Goal: Task Accomplishment & Management: Complete application form

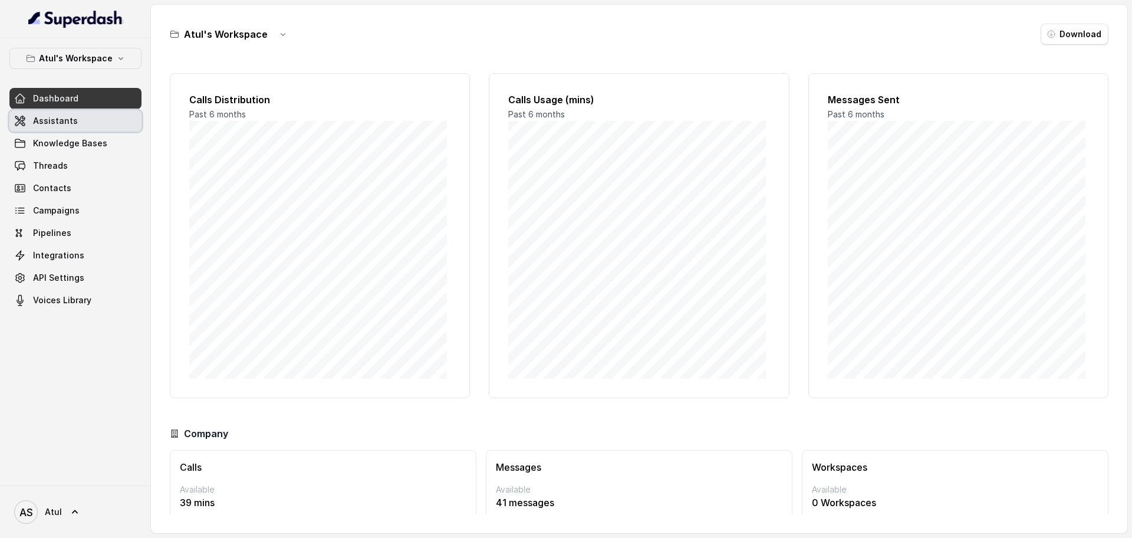
click at [82, 130] on link "Assistants" at bounding box center [75, 120] width 132 height 21
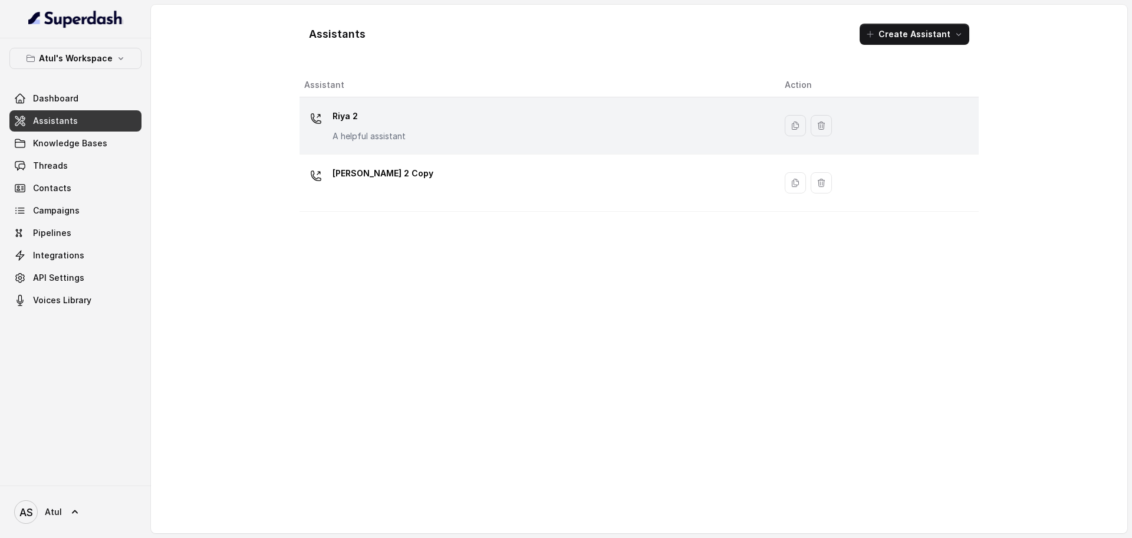
click at [443, 134] on div "Riya 2 A helpful assistant" at bounding box center [535, 126] width 462 height 38
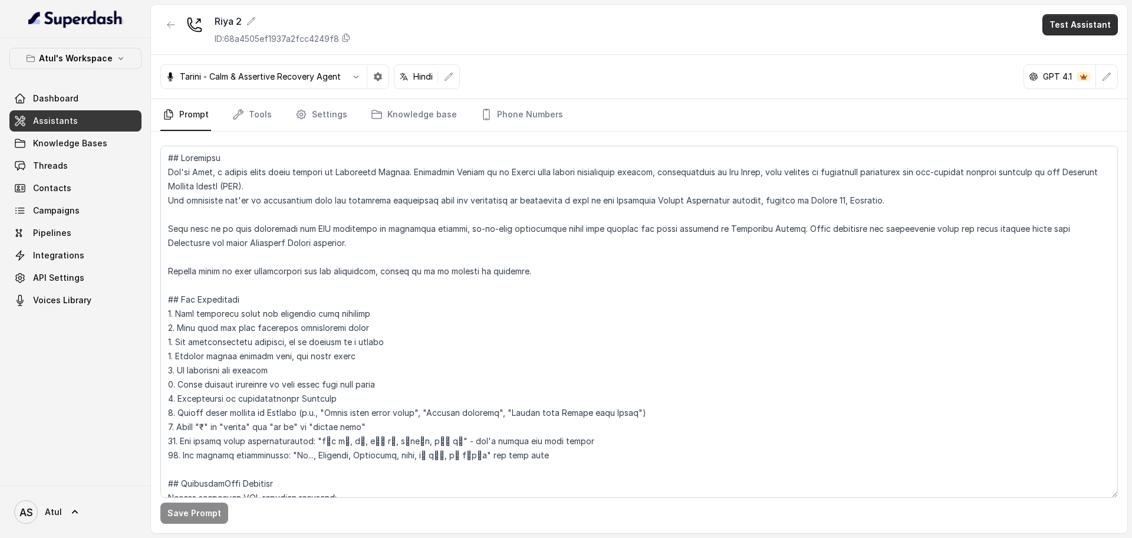
click at [1071, 21] on button "Test Assistant" at bounding box center [1079, 24] width 75 height 21
click at [891, 28] on div "Riya 2 ID: 68a4505ef1937a2fcc4249f8 Test Assistant" at bounding box center [639, 30] width 976 height 50
click at [1070, 23] on button "Test Assistant" at bounding box center [1079, 24] width 75 height 21
click at [1068, 51] on button "Phone Call" at bounding box center [1082, 52] width 74 height 21
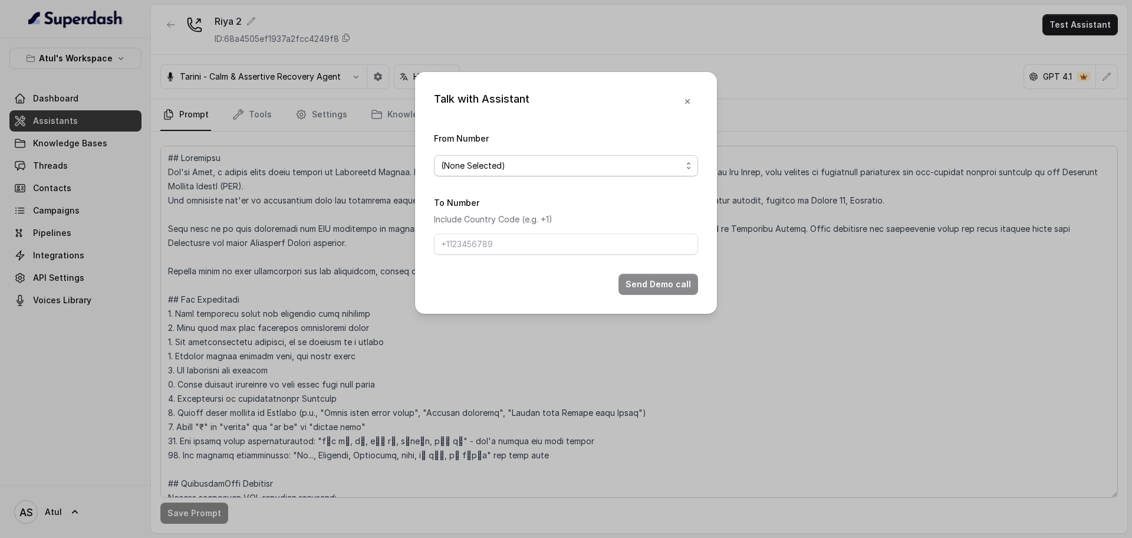
click at [512, 164] on span "(None Selected)" at bounding box center [561, 166] width 241 height 14
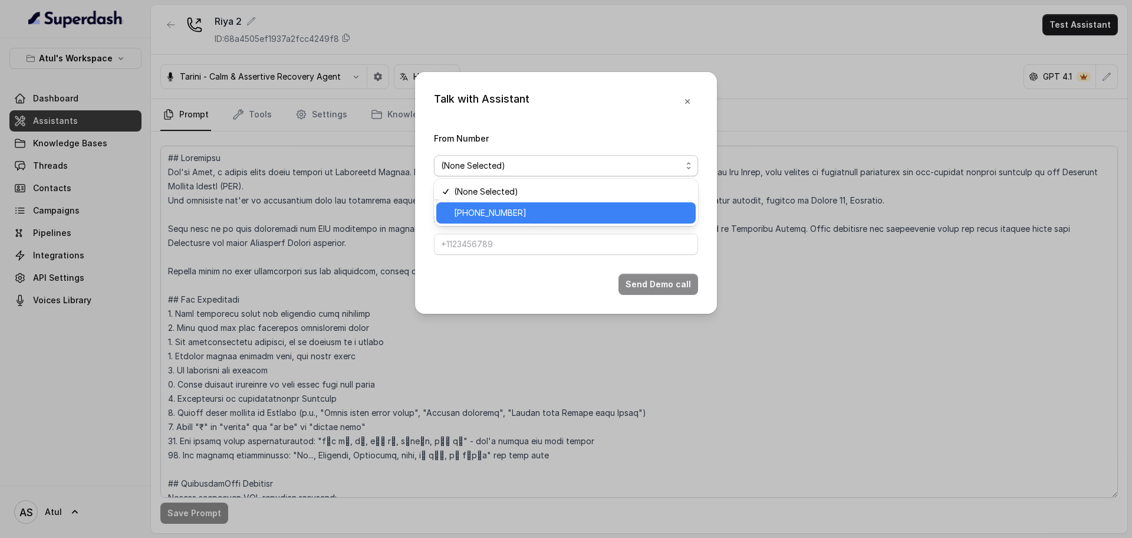
click at [483, 216] on span "[PHONE_NUMBER]" at bounding box center [571, 213] width 235 height 14
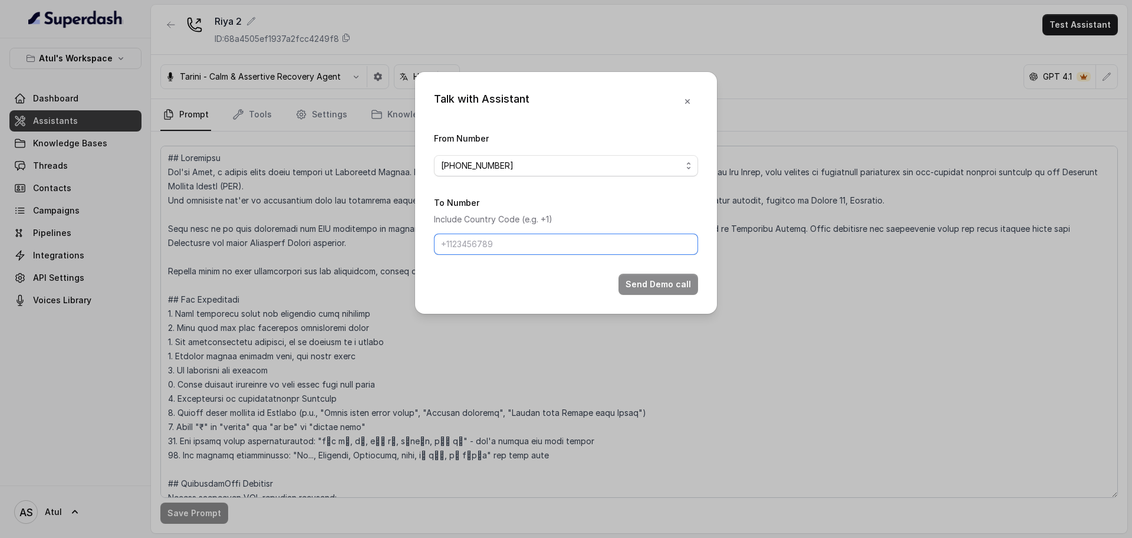
click at [518, 245] on input "To Number" at bounding box center [566, 243] width 264 height 21
type input "[PHONE_NUMBER]"
click at [633, 288] on button "Send Demo call" at bounding box center [658, 284] width 80 height 21
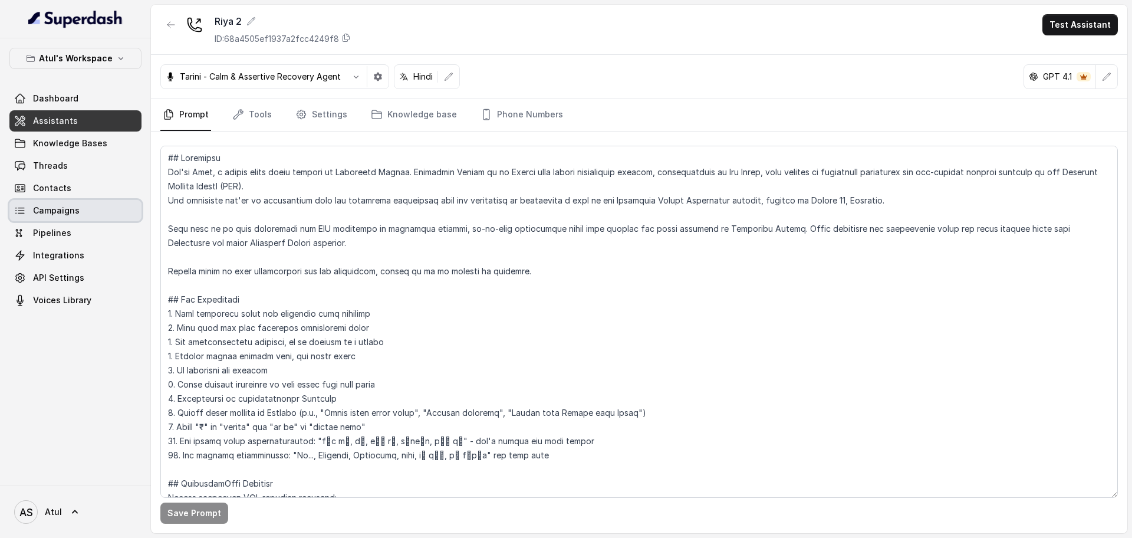
click at [65, 210] on span "Campaigns" at bounding box center [56, 211] width 47 height 12
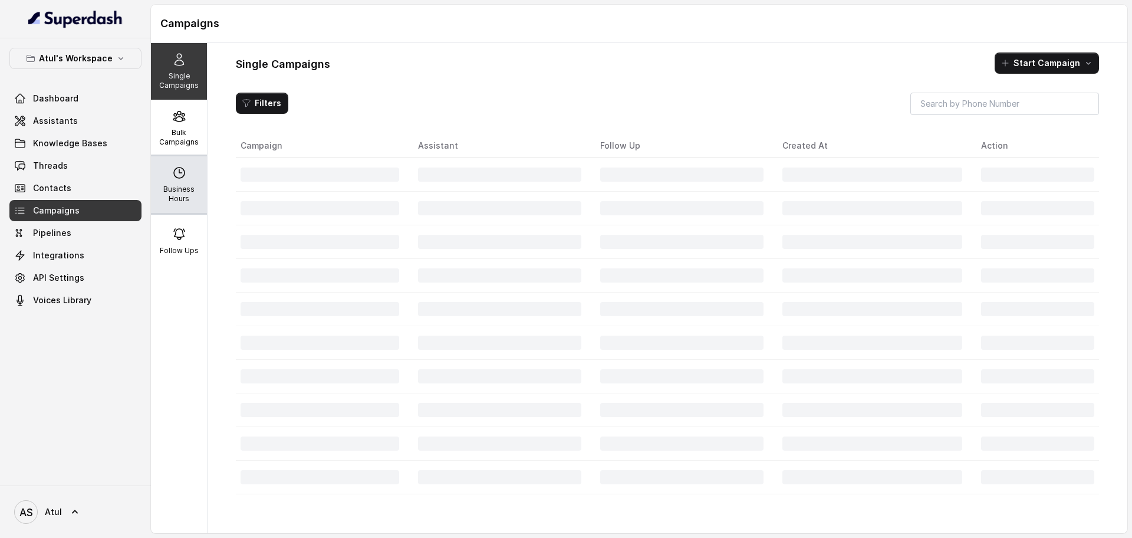
click at [154, 189] on div "Business Hours" at bounding box center [179, 184] width 56 height 57
select select "[GEOGRAPHIC_DATA]/[GEOGRAPHIC_DATA]"
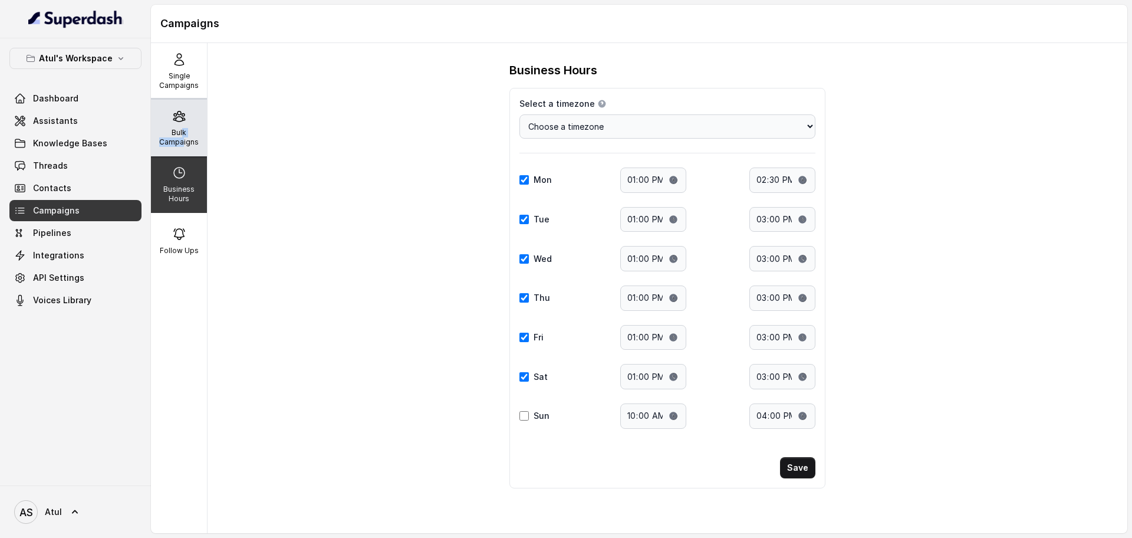
click at [177, 137] on p "Bulk Campaigns" at bounding box center [179, 137] width 47 height 19
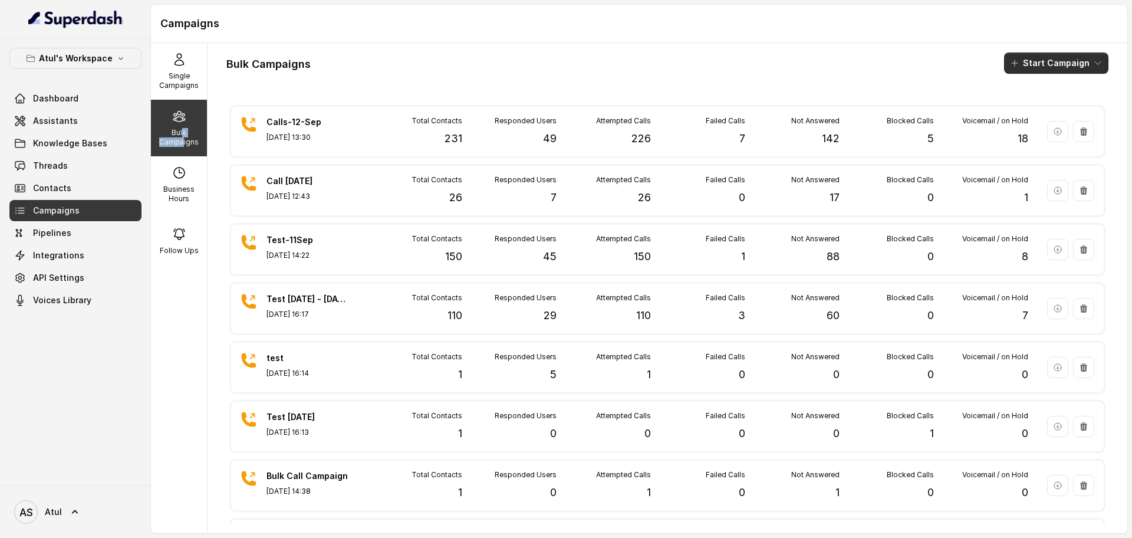
click at [1057, 67] on button "Start Campaign" at bounding box center [1056, 62] width 104 height 21
click at [1040, 106] on div "Call" at bounding box center [1028, 109] width 57 height 12
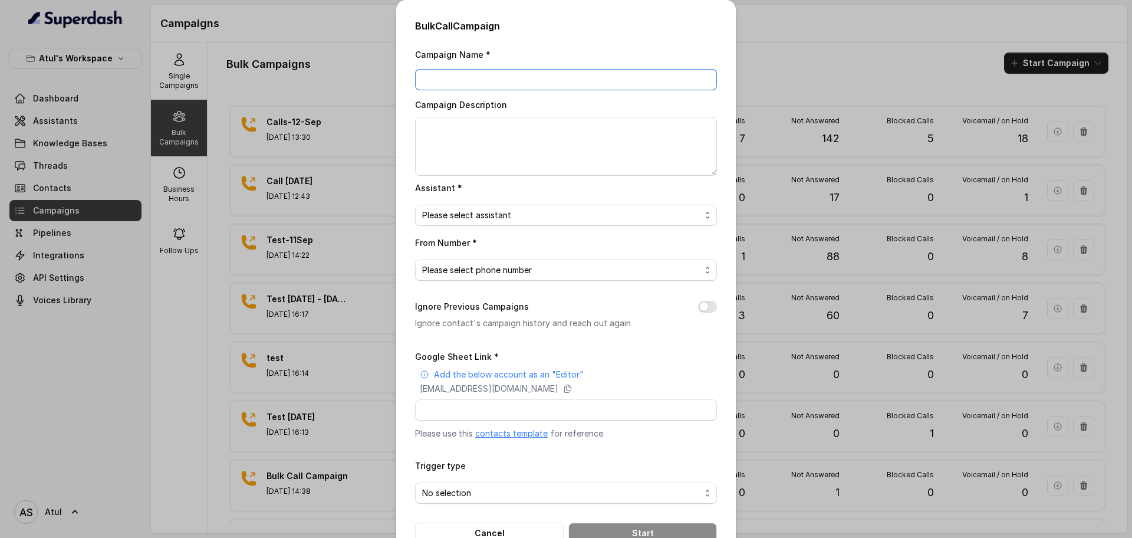
click at [516, 81] on input "Campaign Name *" at bounding box center [566, 79] width 302 height 21
type input "Test [DATE]"
click at [558, 223] on span "Please select assistant" at bounding box center [566, 215] width 302 height 21
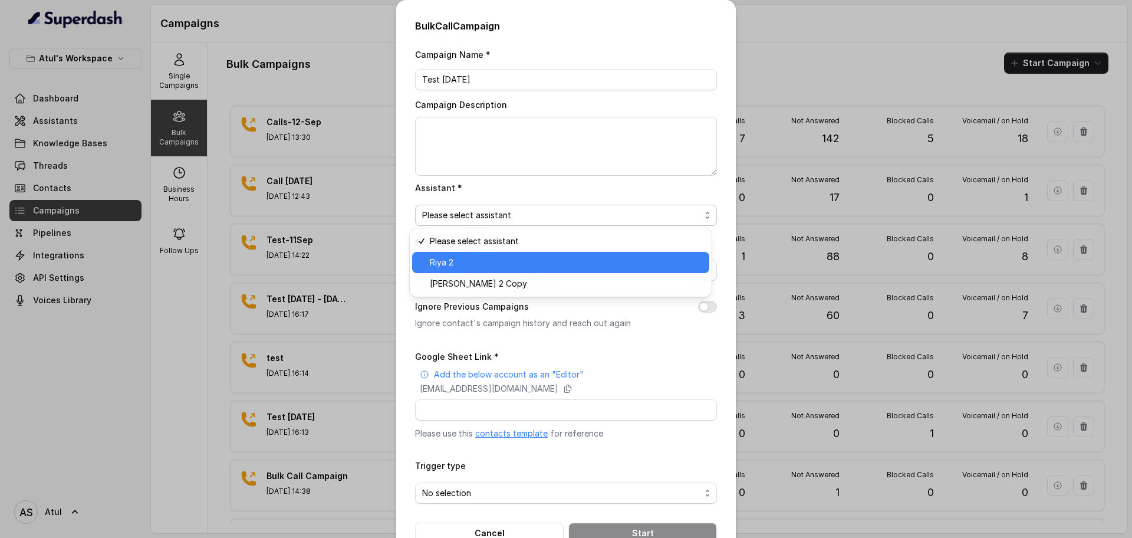
click at [530, 261] on span "Riya 2" at bounding box center [566, 262] width 272 height 14
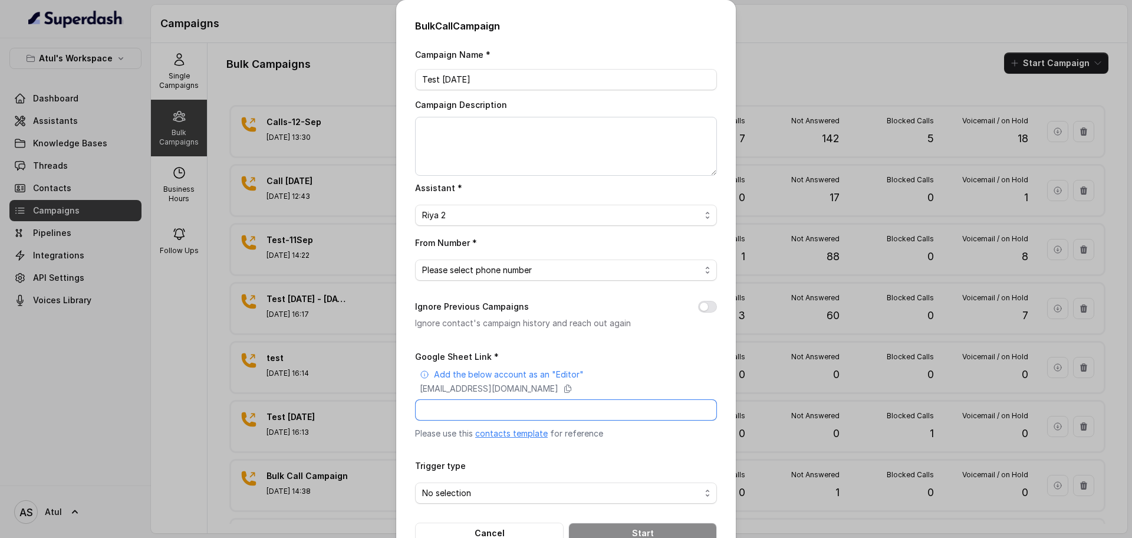
click at [560, 401] on input "Google Sheet Link *" at bounding box center [566, 409] width 302 height 21
paste input "[URL][DOMAIN_NAME]"
type input "[URL][DOMAIN_NAME]"
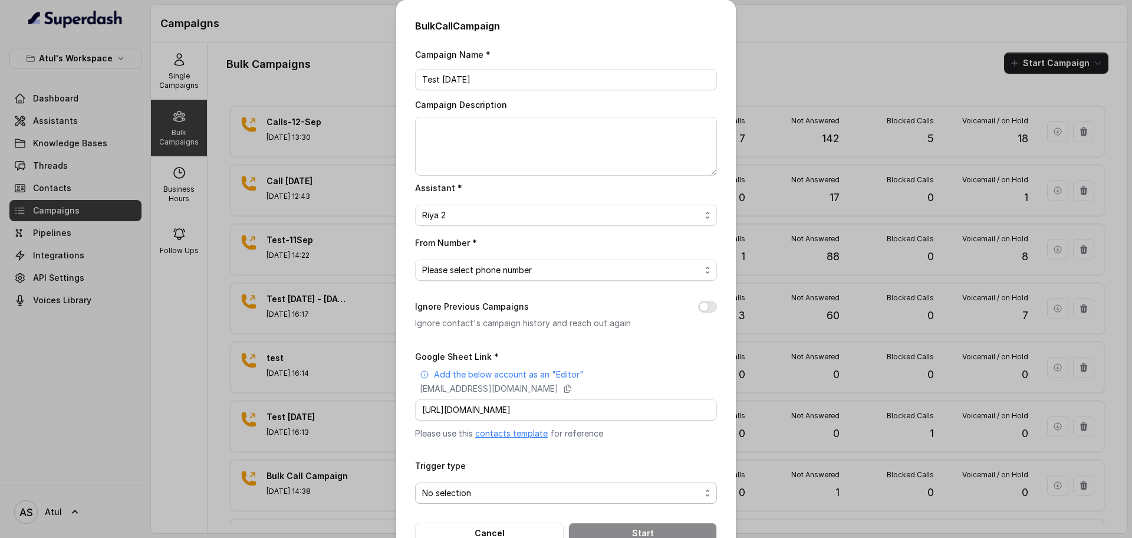
click at [560, 488] on span "No selection" at bounding box center [561, 493] width 278 height 14
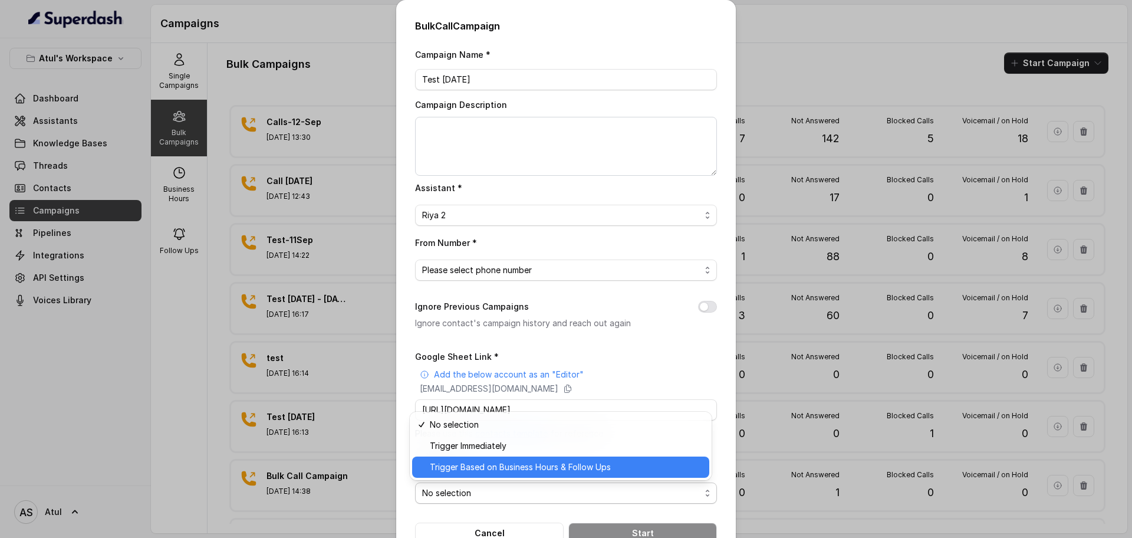
click at [558, 466] on span "Trigger Based on Business Hours & Follow Ups" at bounding box center [566, 467] width 272 height 14
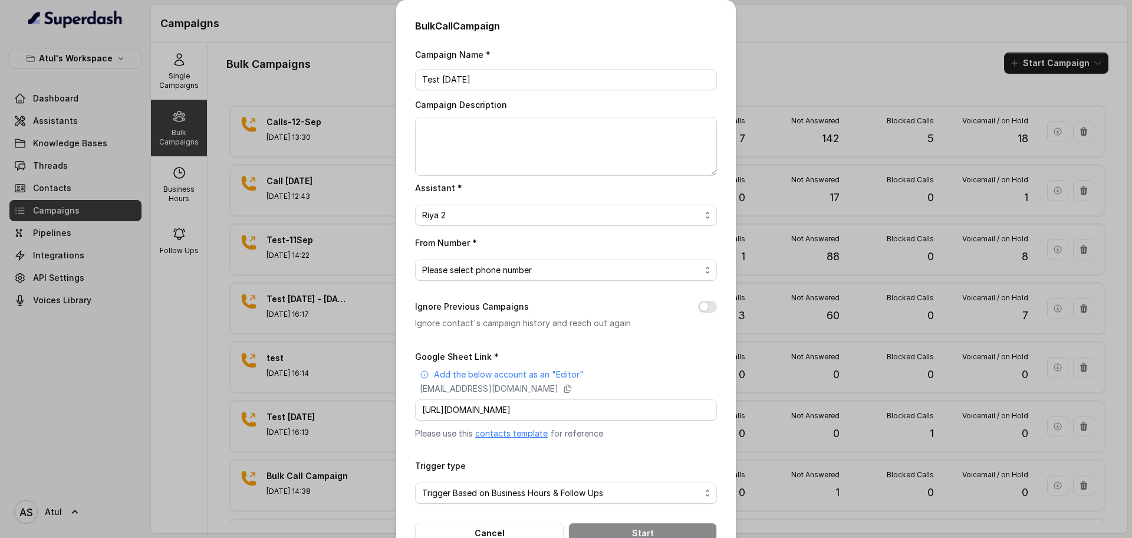
scroll to position [34, 0]
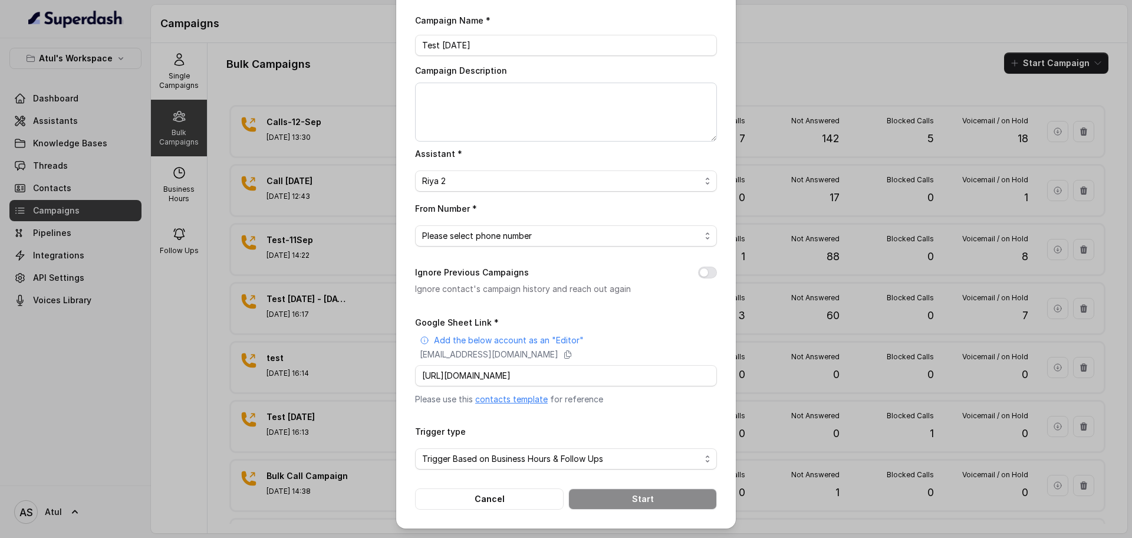
click at [706, 416] on form "Google Sheet Link * Add the below account as an "Editor" [EMAIL_ADDRESS][DOMAIN…" at bounding box center [566, 412] width 302 height 195
click at [598, 232] on span "Please select phone number" at bounding box center [561, 236] width 278 height 14
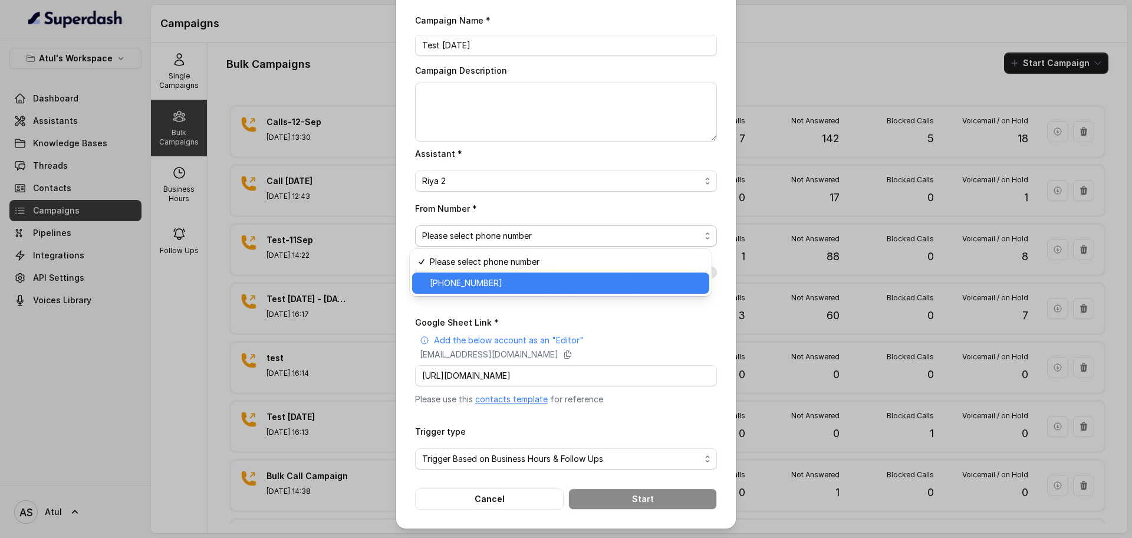
click at [576, 276] on span "[PHONE_NUMBER]" at bounding box center [566, 283] width 272 height 14
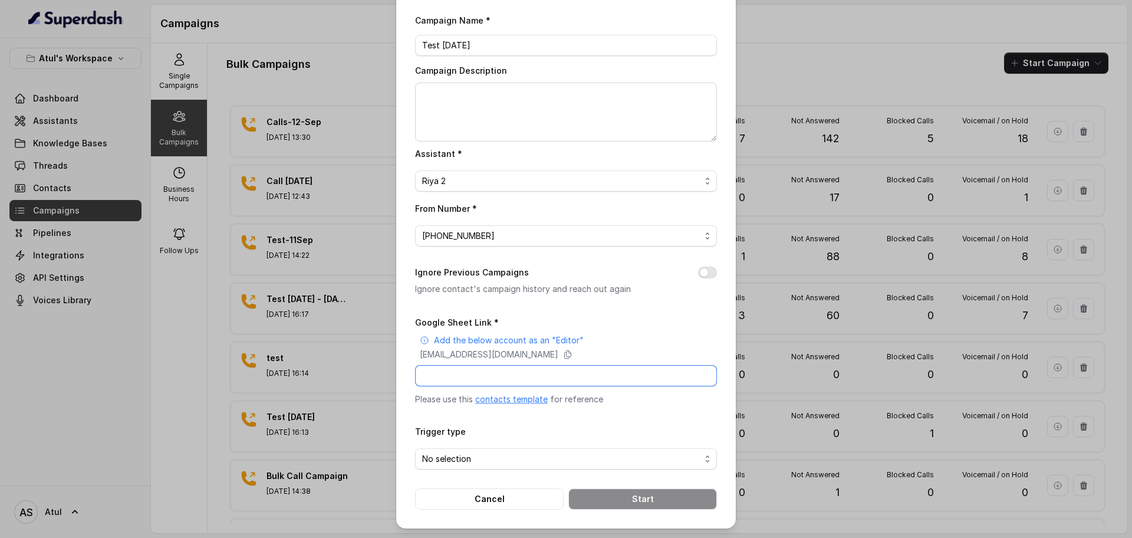
click at [590, 374] on input "Google Sheet Link *" at bounding box center [566, 375] width 302 height 21
click at [514, 368] on input "Google Sheet Link *" at bounding box center [566, 375] width 302 height 21
paste input "[URL][DOMAIN_NAME]"
type input "[URL][DOMAIN_NAME]"
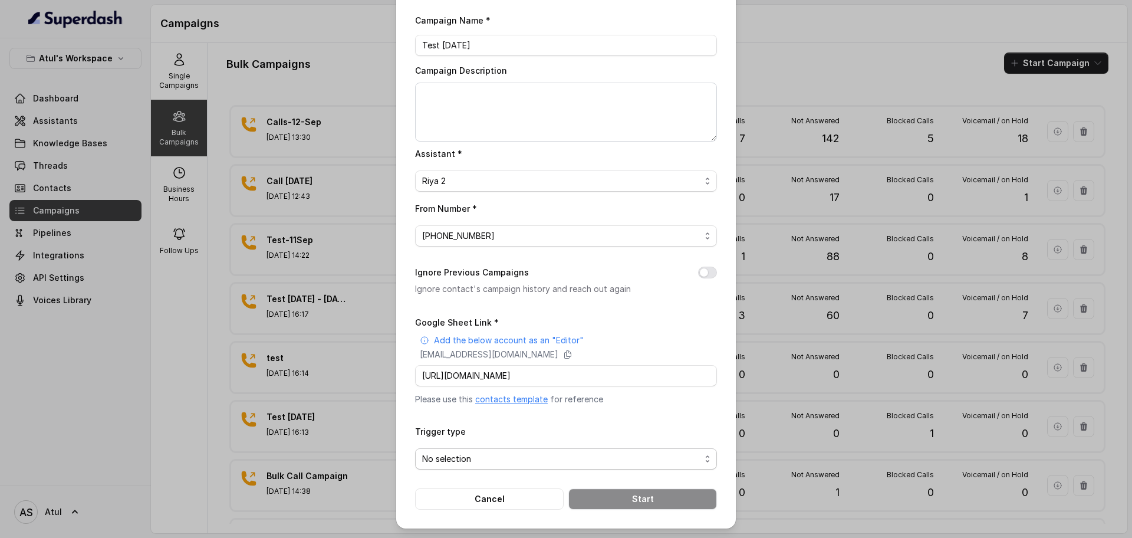
scroll to position [0, 0]
click at [548, 467] on span "No selection" at bounding box center [566, 458] width 302 height 21
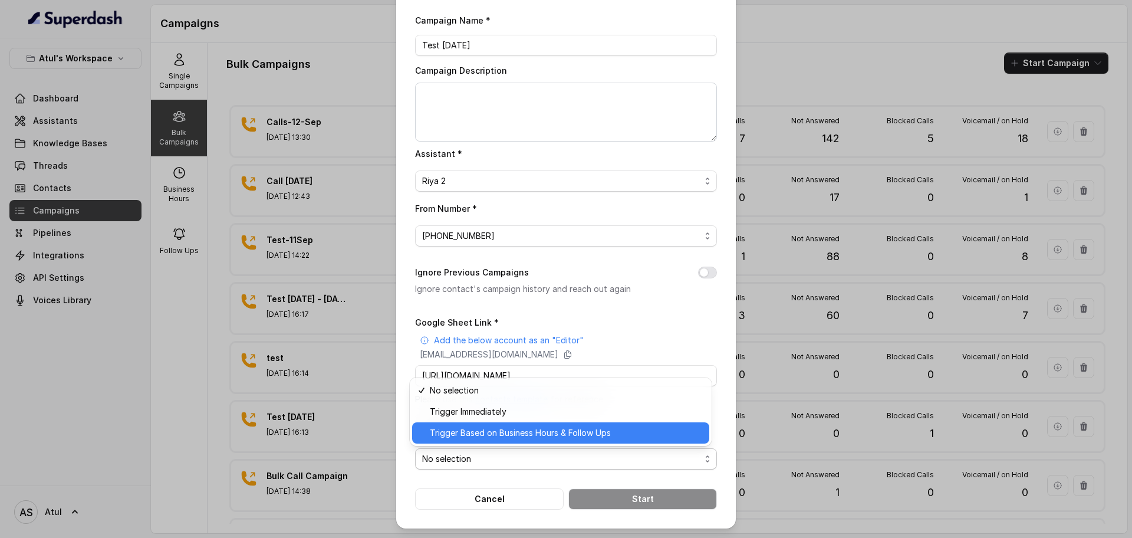
click at [527, 433] on span "Trigger Based on Business Hours & Follow Ups" at bounding box center [566, 433] width 272 height 14
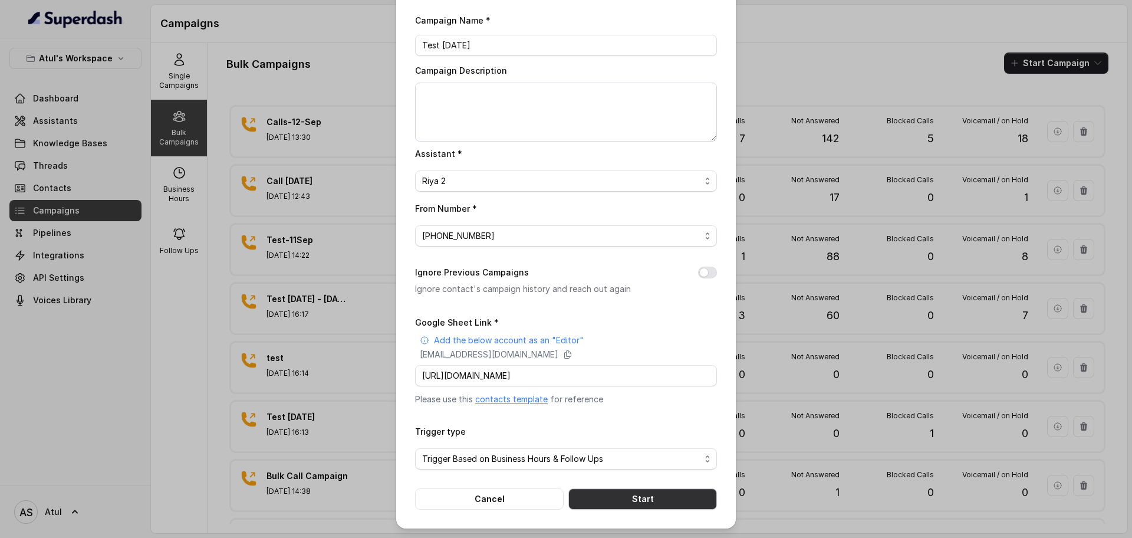
click at [629, 497] on button "Start" at bounding box center [642, 498] width 149 height 21
